Goal: Participate in discussion

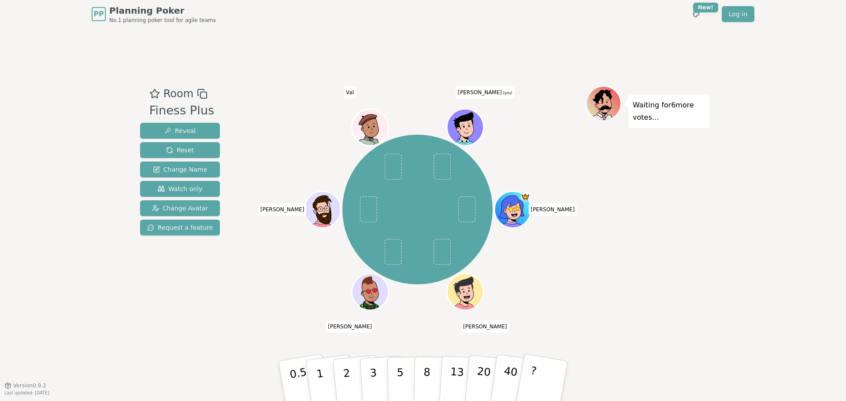
click at [304, 310] on div "[PERSON_NAME] [PERSON_NAME] [PERSON_NAME] [PERSON_NAME] (you)" at bounding box center [417, 210] width 337 height 216
click at [368, 377] on button "3" at bounding box center [384, 381] width 48 height 69
click at [286, 293] on div "[PERSON_NAME] [PERSON_NAME] [PERSON_NAME] [PERSON_NAME] (you)" at bounding box center [417, 210] width 337 height 216
click at [367, 364] on button "3" at bounding box center [384, 381] width 48 height 69
click at [239, 301] on div "Room Finess Plus Reveal Reset Change Name Watch only Change Avatar Request a fe…" at bounding box center [423, 207] width 573 height 242
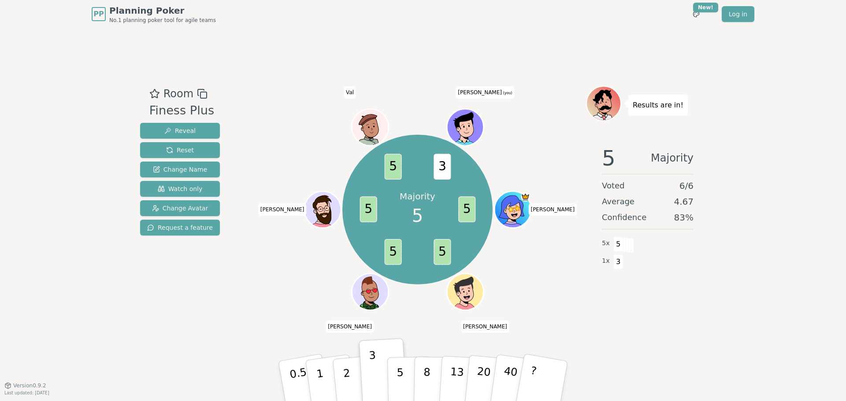
drag, startPoint x: 406, startPoint y: 375, endPoint x: 472, endPoint y: 329, distance: 81.0
click at [472, 329] on div "Room Finess Plus Reveal Reset Change Name Watch only Change Avatar Request a fe…" at bounding box center [423, 206] width 573 height 357
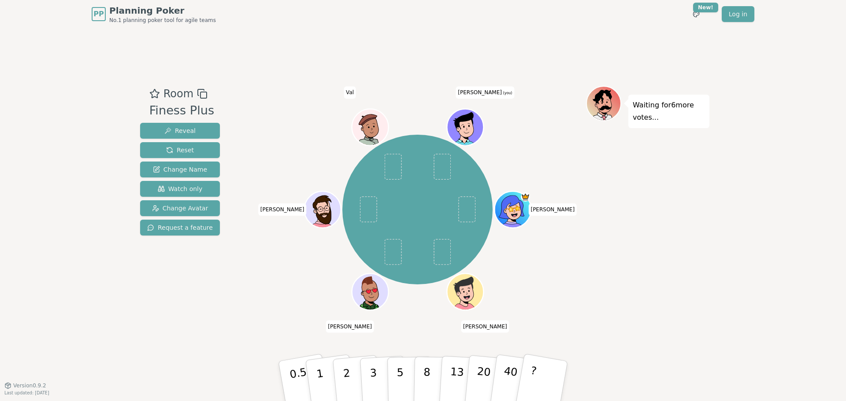
click at [541, 322] on div "[PERSON_NAME] [PERSON_NAME] [PERSON_NAME] [PERSON_NAME] (you)" at bounding box center [417, 207] width 337 height 242
click at [368, 365] on button "3" at bounding box center [384, 381] width 48 height 69
click at [675, 335] on div "Room Finess Plus Reveal Reset Change Name Watch only Change Avatar Request a fe…" at bounding box center [423, 206] width 573 height 357
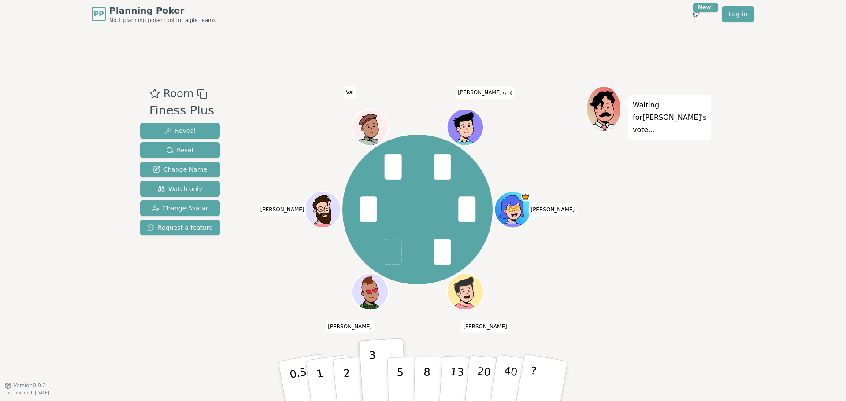
click at [306, 276] on div "[PERSON_NAME] [PERSON_NAME] [PERSON_NAME] [PERSON_NAME] (you)" at bounding box center [417, 210] width 337 height 216
